Goal: Find specific page/section: Find specific page/section

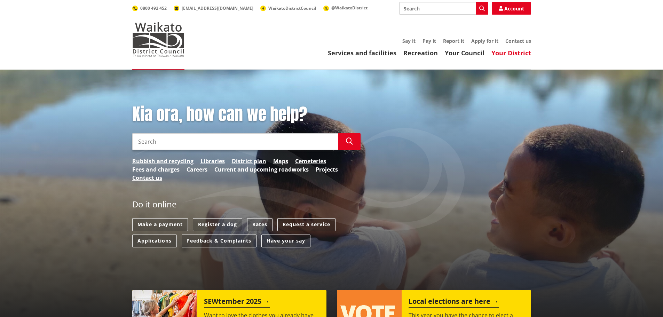
click at [512, 53] on link "Your District" at bounding box center [512, 53] width 40 height 8
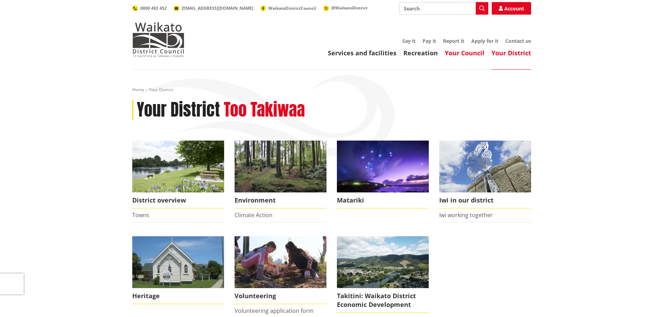
click at [457, 55] on link "Your Council" at bounding box center [465, 53] width 40 height 8
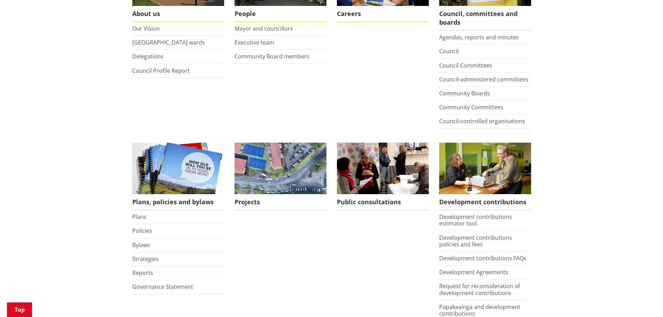
scroll to position [209, 0]
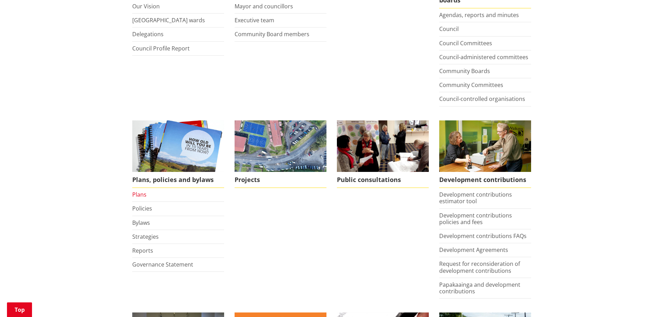
click at [142, 195] on link "Plans" at bounding box center [139, 195] width 14 height 8
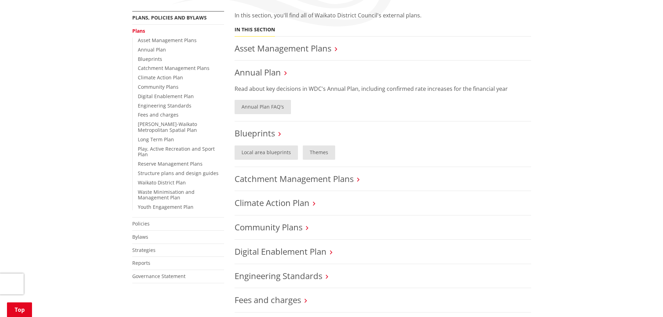
scroll to position [139, 0]
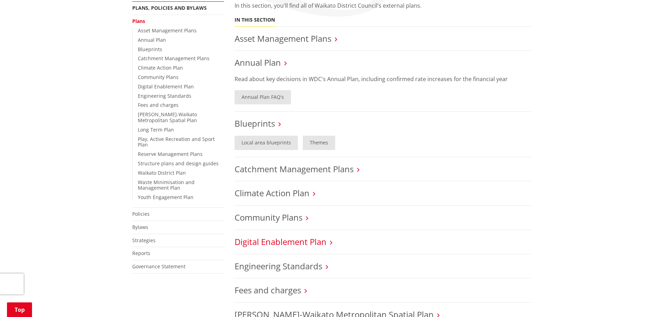
click at [283, 242] on link "Digital Enablement Plan" at bounding box center [281, 241] width 92 height 11
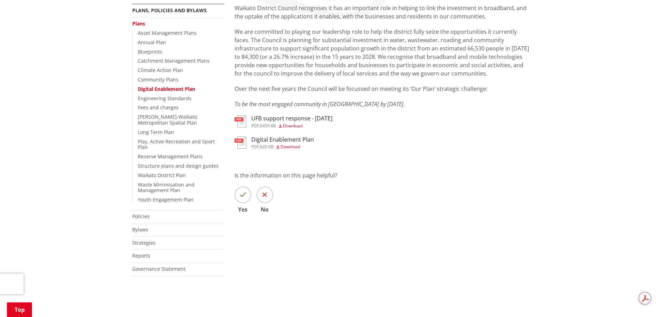
scroll to position [139, 0]
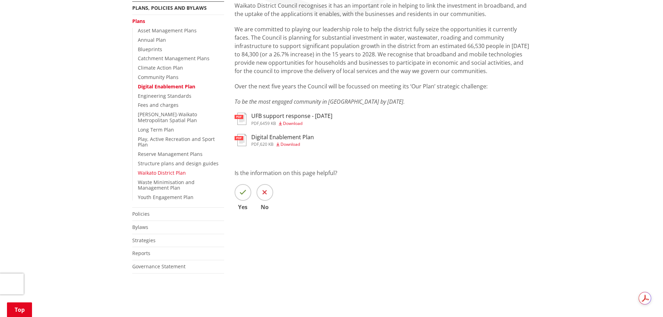
click at [171, 170] on link "Waikato District Plan" at bounding box center [162, 173] width 48 height 7
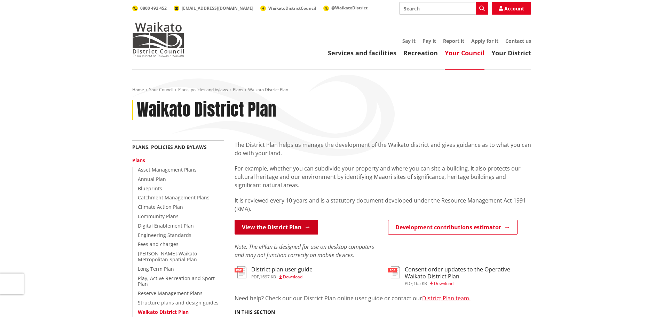
click at [264, 228] on link "View the District Plan" at bounding box center [277, 227] width 84 height 15
